Goal: Find specific page/section: Find specific page/section

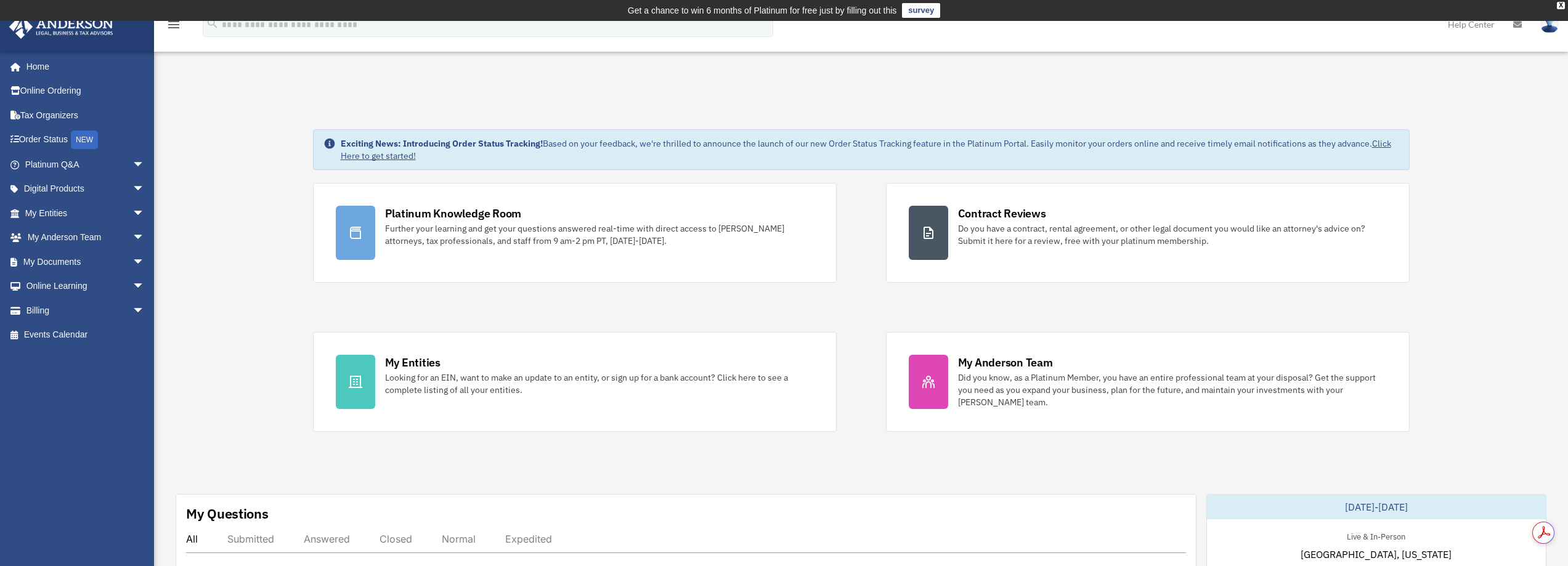
click at [115, 214] on link "My Entities arrow_drop_down" at bounding box center [85, 213] width 155 height 25
click at [133, 214] on span "arrow_drop_down" at bounding box center [145, 213] width 25 height 25
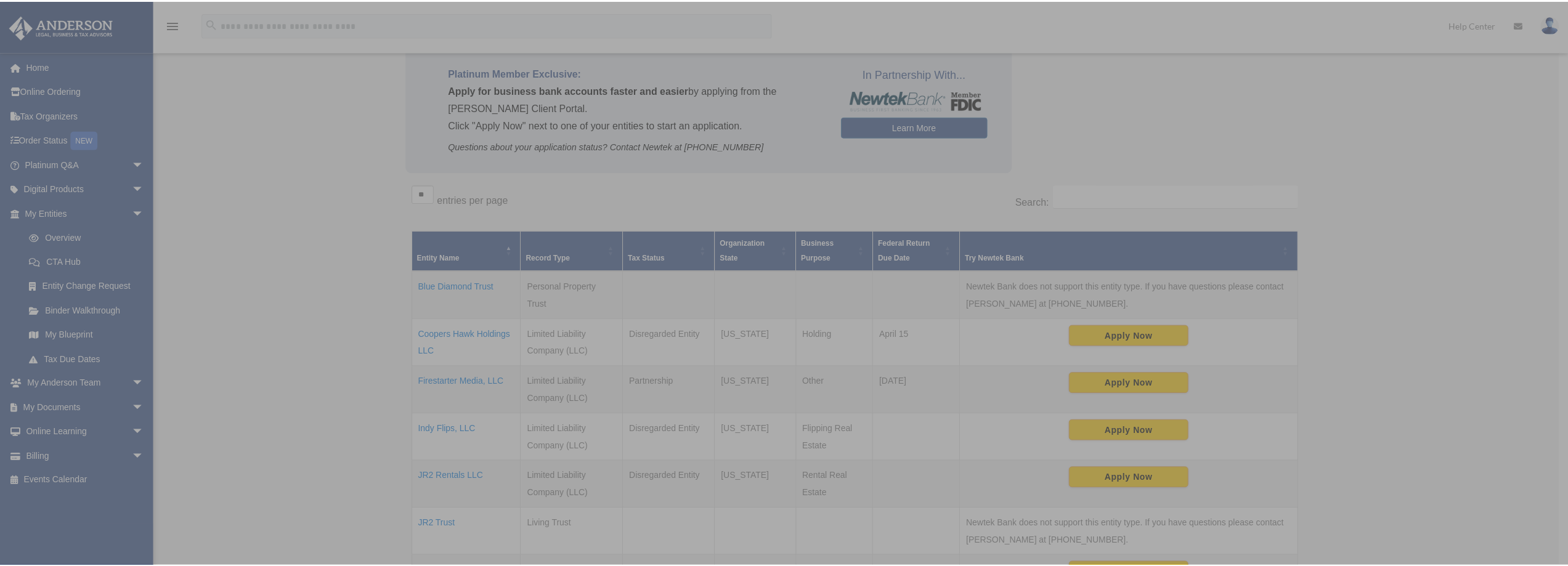
scroll to position [128, 0]
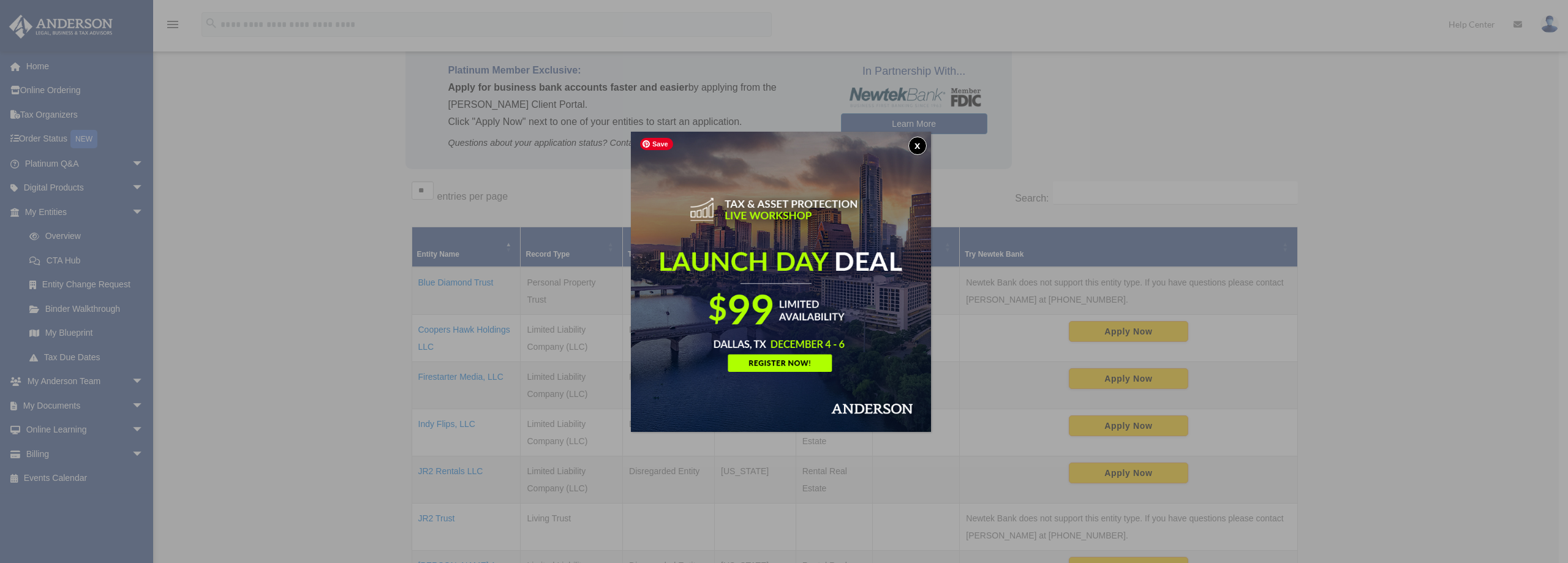
click at [918, 147] on button "x" at bounding box center [918, 146] width 18 height 18
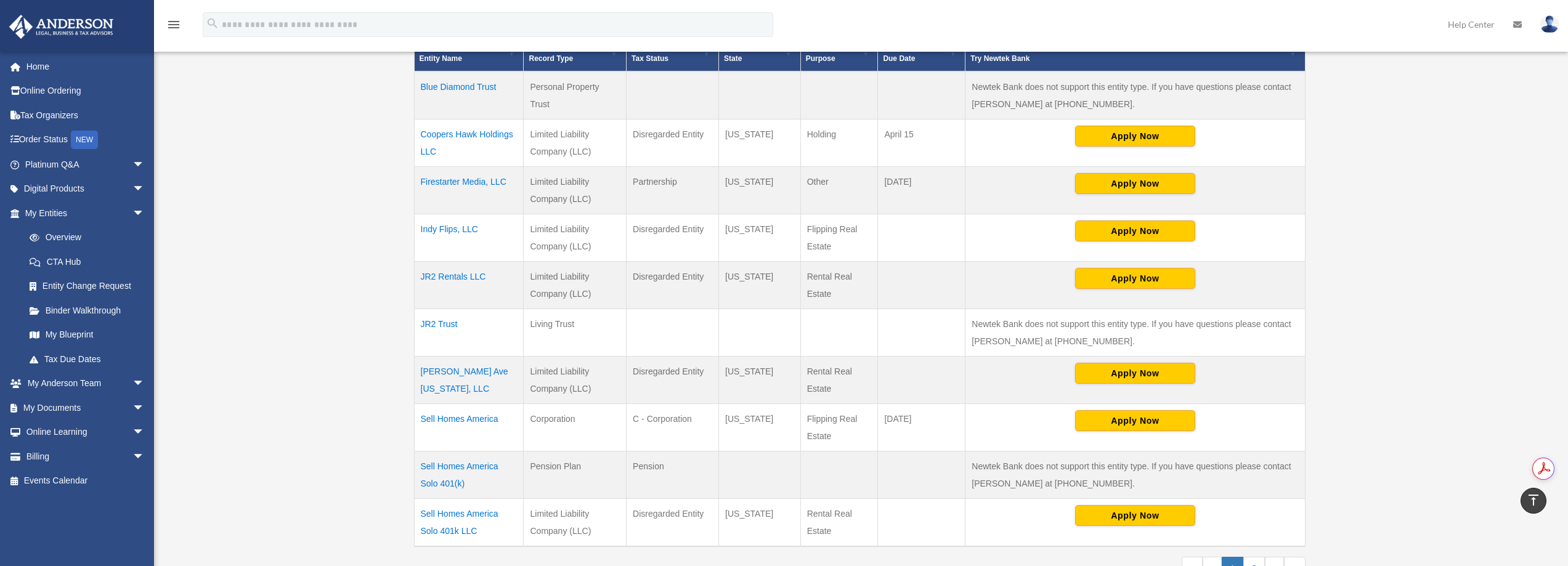
scroll to position [0, 0]
click at [474, 183] on td "Firestarter Media, LLC" at bounding box center [469, 189] width 109 height 47
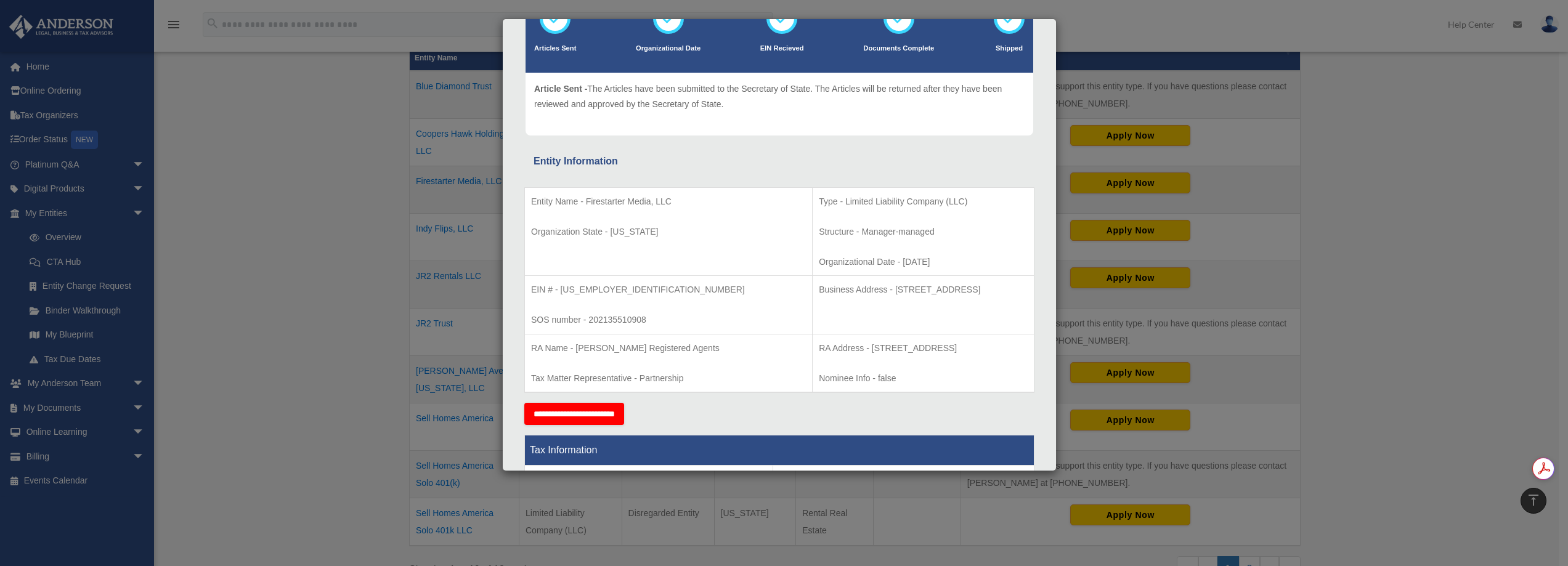
scroll to position [108, 0]
